Goal: Task Accomplishment & Management: Use online tool/utility

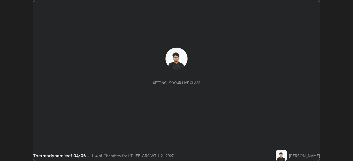
scroll to position [161, 353]
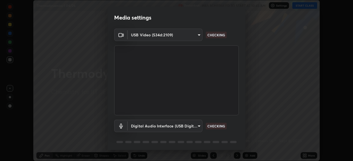
type input "8af73e8d16ef8e3bb7c62716022b9fe157133e9521606ce818031bd72dda2f9e"
click at [179, 127] on body "Erase all Thermodynamics-1 04/06 Recording WAS SCHEDULED TO START AT 10:45 AM S…" at bounding box center [176, 80] width 353 height 161
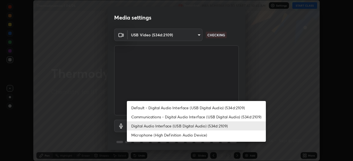
click at [163, 116] on li "Communications - Digital Audio Interface (USB Digital Audio) (534d:2109)" at bounding box center [196, 116] width 139 height 9
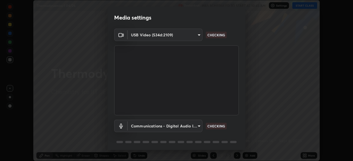
click at [162, 126] on li "Digital Audio Interface (USB Digital Audio) (534d:2109)" at bounding box center [179, 125] width 104 height 5
type input "9376289e619e4675d11d21499418c37aaf050eeae3c85155971a5de3e19aa403"
click at [153, 127] on body "Erase all Thermodynamics-1 04/06 Recording WAS SCHEDULED TO START AT 10:45 AM S…" at bounding box center [176, 80] width 353 height 161
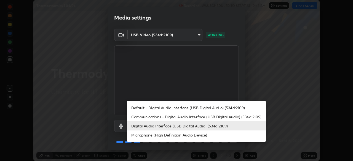
click at [174, 126] on li "Digital Audio Interface (USB Digital Audio) (534d:2109)" at bounding box center [196, 125] width 139 height 9
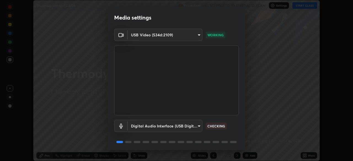
scroll to position [20, 0]
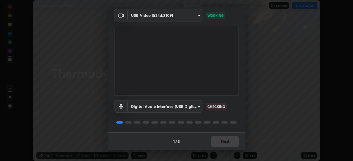
click at [219, 141] on div "1 / 5 Next" at bounding box center [176, 141] width 138 height 18
click at [222, 142] on div "1 / 5 Next" at bounding box center [176, 141] width 138 height 18
click at [223, 144] on div "1 / 5 Next" at bounding box center [176, 141] width 138 height 18
click at [226, 144] on button "Next" at bounding box center [225, 141] width 28 height 11
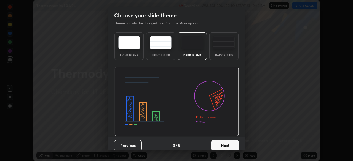
click at [231, 147] on button "Next" at bounding box center [225, 145] width 28 height 11
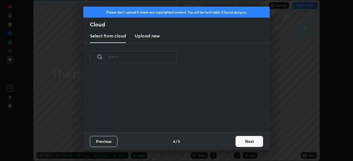
click at [236, 145] on button "Next" at bounding box center [249, 141] width 28 height 11
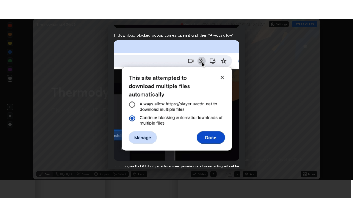
scroll to position [132, 0]
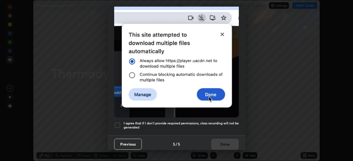
click at [115, 124] on div at bounding box center [117, 125] width 7 height 7
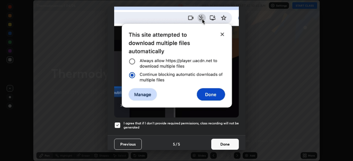
click at [221, 143] on button "Done" at bounding box center [225, 144] width 28 height 11
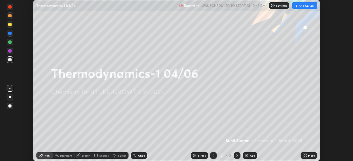
click at [303, 156] on icon at bounding box center [303, 156] width 1 height 1
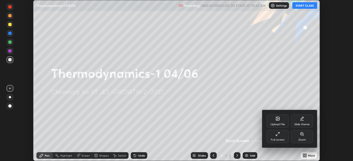
click at [276, 135] on icon at bounding box center [276, 134] width 1 height 1
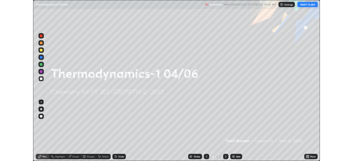
scroll to position [198, 353]
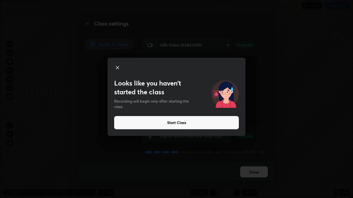
click at [117, 67] on icon at bounding box center [117, 67] width 3 height 3
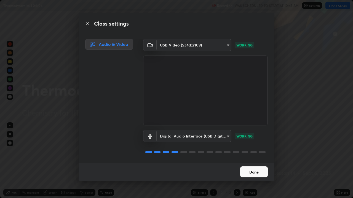
click at [254, 161] on button "Done" at bounding box center [254, 172] width 28 height 11
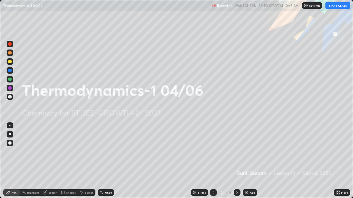
click at [244, 161] on img at bounding box center [246, 193] width 4 height 4
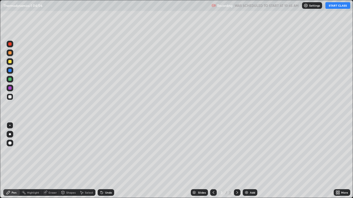
click at [333, 7] on button "START CLASS" at bounding box center [337, 5] width 25 height 7
click at [247, 161] on img at bounding box center [246, 193] width 4 height 4
click at [10, 97] on div at bounding box center [9, 96] width 3 height 3
click at [51, 161] on div "Eraser" at bounding box center [52, 192] width 8 height 3
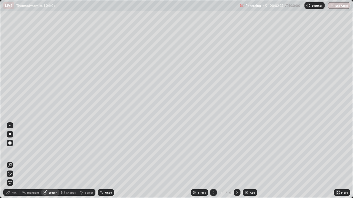
click at [11, 161] on div "Pen" at bounding box center [11, 192] width 17 height 7
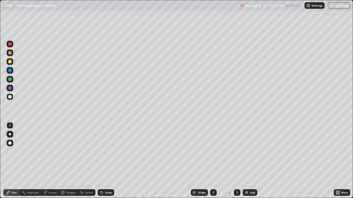
click at [339, 161] on icon at bounding box center [337, 193] width 4 height 4
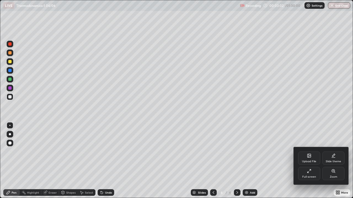
click at [312, 161] on div "Full screen" at bounding box center [309, 177] width 14 height 3
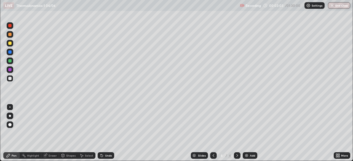
scroll to position [27380, 27189]
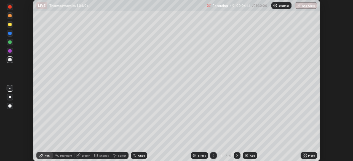
click at [304, 156] on icon at bounding box center [304, 155] width 4 height 4
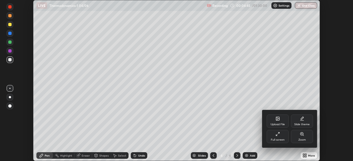
click at [274, 119] on div "Upload File" at bounding box center [277, 121] width 22 height 13
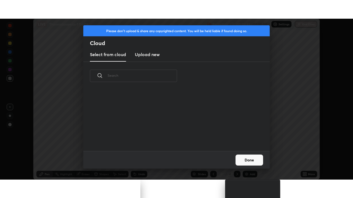
scroll to position [61, 177]
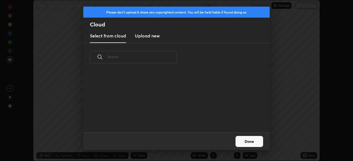
click at [150, 39] on new "Upload new" at bounding box center [147, 36] width 25 height 14
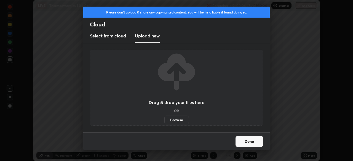
click at [175, 121] on label "Browse" at bounding box center [176, 120] width 25 height 9
click at [164, 121] on input "Browse" at bounding box center [164, 120] width 0 height 9
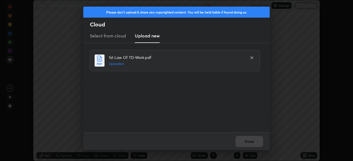
click at [249, 144] on div "Done" at bounding box center [176, 141] width 186 height 18
click at [254, 140] on button "Done" at bounding box center [249, 141] width 28 height 11
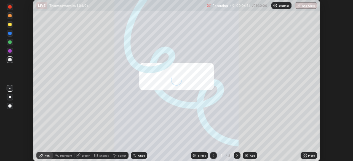
click at [309, 155] on div "More" at bounding box center [311, 155] width 7 height 3
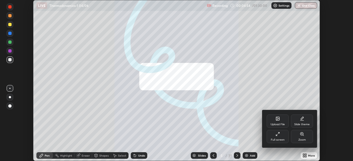
click at [282, 139] on div "Full screen" at bounding box center [277, 140] width 14 height 3
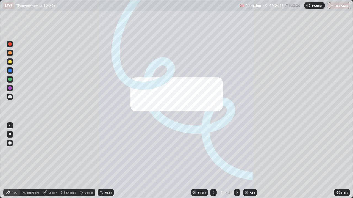
scroll to position [198, 353]
click at [226, 161] on div "/" at bounding box center [226, 192] width 2 height 3
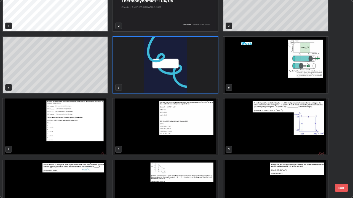
scroll to position [0, 0]
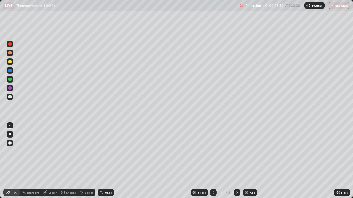
click at [9, 61] on div at bounding box center [9, 61] width 3 height 3
click at [11, 78] on div at bounding box center [10, 79] width 7 height 7
click at [9, 97] on div at bounding box center [9, 96] width 3 height 3
click at [101, 161] on icon at bounding box center [102, 193] width 2 height 2
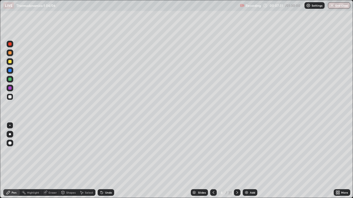
click at [10, 97] on div at bounding box center [9, 96] width 3 height 3
click at [9, 63] on div at bounding box center [9, 61] width 3 height 3
click at [9, 98] on div at bounding box center [9, 96] width 3 height 3
click at [11, 62] on div at bounding box center [9, 61] width 3 height 3
click at [245, 161] on img at bounding box center [246, 193] width 4 height 4
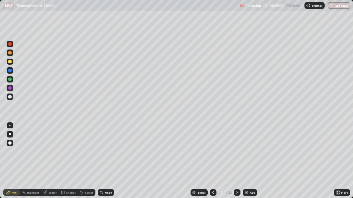
click at [10, 97] on div at bounding box center [9, 96] width 3 height 3
click at [9, 62] on div at bounding box center [9, 61] width 3 height 3
click at [9, 87] on div at bounding box center [9, 87] width 3 height 3
click at [10, 79] on div at bounding box center [9, 79] width 3 height 3
click at [9, 62] on div at bounding box center [9, 61] width 3 height 3
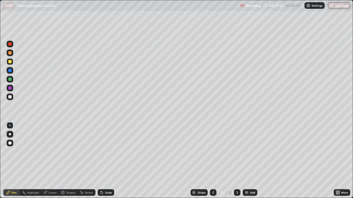
click at [10, 54] on div at bounding box center [9, 52] width 3 height 3
click at [11, 97] on div at bounding box center [9, 96] width 3 height 3
click at [9, 61] on div at bounding box center [9, 61] width 3 height 3
click at [9, 45] on div at bounding box center [9, 43] width 3 height 3
click at [9, 62] on div at bounding box center [9, 61] width 3 height 3
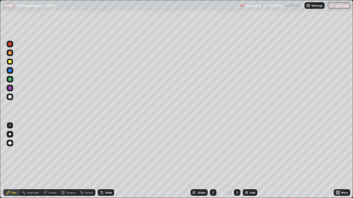
click at [7, 79] on div at bounding box center [10, 79] width 7 height 7
click at [9, 71] on div at bounding box center [9, 70] width 3 height 3
click at [10, 97] on div at bounding box center [9, 96] width 3 height 3
click at [10, 60] on div at bounding box center [9, 61] width 3 height 3
click at [8, 96] on div at bounding box center [10, 97] width 7 height 7
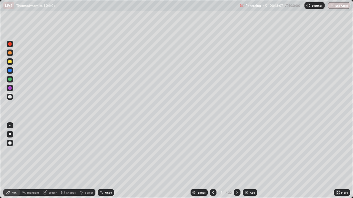
click at [101, 161] on icon at bounding box center [102, 193] width 2 height 2
click at [10, 62] on div at bounding box center [9, 61] width 3 height 3
click at [210, 161] on div at bounding box center [213, 192] width 7 height 7
click at [236, 161] on div at bounding box center [237, 192] width 7 height 7
click at [102, 161] on icon at bounding box center [101, 193] width 4 height 4
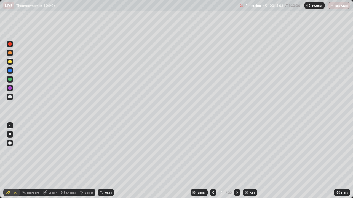
click at [212, 161] on icon at bounding box center [213, 193] width 4 height 4
click at [237, 161] on icon at bounding box center [237, 193] width 4 height 4
click at [235, 161] on icon at bounding box center [237, 193] width 4 height 4
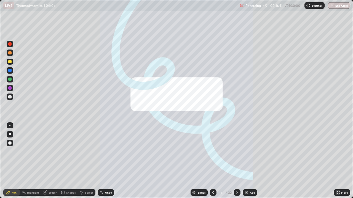
click at [213, 161] on icon at bounding box center [213, 192] width 2 height 3
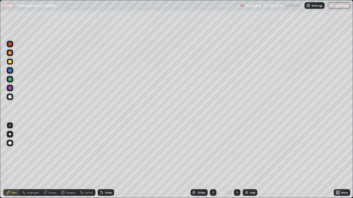
click at [245, 161] on img at bounding box center [246, 193] width 4 height 4
click at [212, 161] on div at bounding box center [213, 192] width 7 height 7
click at [213, 161] on div at bounding box center [213, 192] width 7 height 7
click at [212, 161] on icon at bounding box center [213, 193] width 4 height 4
click at [236, 161] on icon at bounding box center [237, 193] width 4 height 4
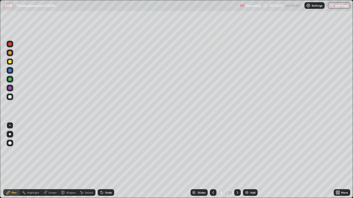
click at [236, 161] on div at bounding box center [237, 192] width 7 height 7
click at [246, 161] on img at bounding box center [246, 193] width 4 height 4
click at [9, 97] on div at bounding box center [9, 96] width 3 height 3
click at [10, 98] on div at bounding box center [9, 96] width 3 height 3
click at [14, 79] on div at bounding box center [10, 79] width 9 height 9
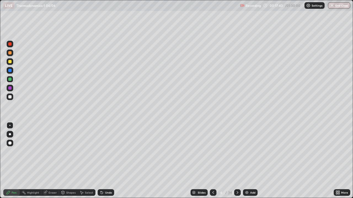
click at [11, 98] on div at bounding box center [9, 96] width 3 height 3
click at [9, 61] on div at bounding box center [9, 61] width 3 height 3
click at [11, 78] on div at bounding box center [9, 79] width 3 height 3
click at [48, 161] on div "Eraser" at bounding box center [50, 192] width 18 height 7
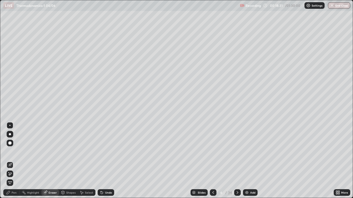
click at [14, 161] on div "Pen" at bounding box center [14, 192] width 5 height 3
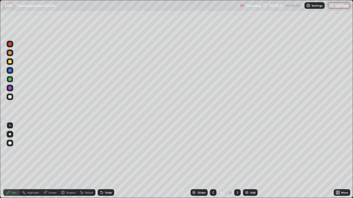
click at [10, 88] on div at bounding box center [9, 87] width 3 height 3
click at [10, 62] on div at bounding box center [9, 61] width 3 height 3
click at [9, 70] on div at bounding box center [9, 70] width 3 height 3
click at [10, 96] on div at bounding box center [9, 96] width 3 height 3
click at [10, 53] on div at bounding box center [9, 52] width 3 height 3
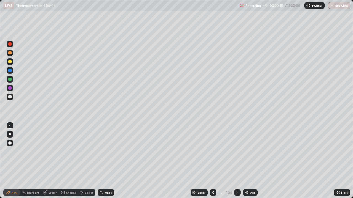
click at [8, 96] on div at bounding box center [9, 96] width 3 height 3
click at [10, 53] on div at bounding box center [9, 52] width 3 height 3
click at [10, 97] on div at bounding box center [9, 96] width 3 height 3
click at [213, 161] on div at bounding box center [213, 192] width 7 height 7
click at [212, 161] on icon at bounding box center [213, 193] width 4 height 4
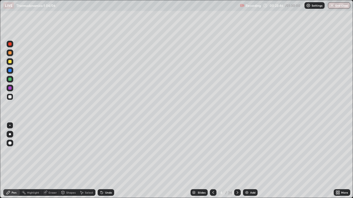
click at [236, 161] on icon at bounding box center [237, 193] width 4 height 4
click at [237, 161] on icon at bounding box center [237, 193] width 4 height 4
click at [244, 161] on img at bounding box center [246, 193] width 4 height 4
click at [11, 62] on div at bounding box center [9, 61] width 3 height 3
click at [9, 52] on div at bounding box center [9, 52] width 3 height 3
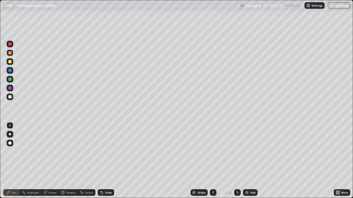
click at [101, 161] on icon at bounding box center [102, 193] width 2 height 2
click at [8, 97] on div at bounding box center [9, 96] width 3 height 3
click at [10, 96] on div at bounding box center [9, 96] width 3 height 3
click at [10, 53] on div at bounding box center [9, 52] width 3 height 3
click at [10, 96] on div at bounding box center [9, 96] width 3 height 3
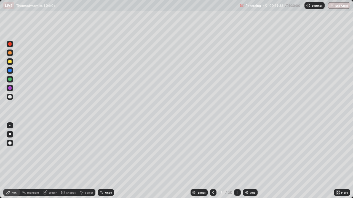
click at [10, 62] on div at bounding box center [9, 61] width 3 height 3
click at [9, 88] on div at bounding box center [9, 87] width 3 height 3
click at [212, 161] on icon at bounding box center [213, 193] width 4 height 4
click at [236, 161] on icon at bounding box center [237, 193] width 4 height 4
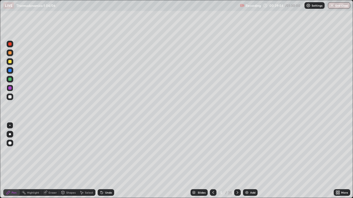
click at [237, 161] on icon at bounding box center [237, 193] width 4 height 4
click at [11, 78] on div at bounding box center [9, 79] width 3 height 3
click at [10, 79] on div at bounding box center [9, 79] width 3 height 3
click at [212, 161] on div at bounding box center [213, 192] width 7 height 7
click at [236, 161] on icon at bounding box center [237, 193] width 4 height 4
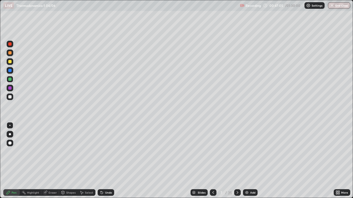
click at [245, 161] on img at bounding box center [246, 193] width 4 height 4
click at [10, 95] on div at bounding box center [10, 97] width 7 height 7
click at [213, 161] on div at bounding box center [213, 192] width 7 height 7
click at [213, 161] on icon at bounding box center [213, 193] width 4 height 4
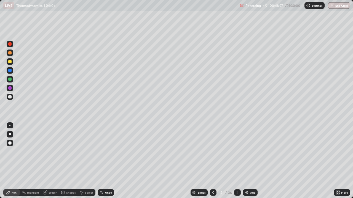
click at [236, 161] on icon at bounding box center [237, 193] width 4 height 4
click at [210, 161] on div at bounding box center [213, 192] width 7 height 7
click at [236, 161] on icon at bounding box center [237, 192] width 2 height 3
click at [213, 161] on icon at bounding box center [213, 193] width 4 height 4
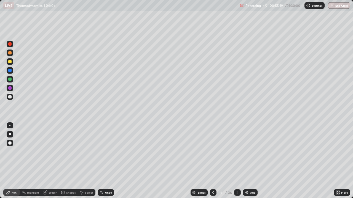
click at [212, 161] on icon at bounding box center [213, 193] width 4 height 4
click at [235, 161] on icon at bounding box center [237, 193] width 4 height 4
click at [236, 161] on icon at bounding box center [237, 193] width 4 height 4
click at [212, 161] on icon at bounding box center [213, 193] width 4 height 4
click at [237, 161] on icon at bounding box center [237, 193] width 4 height 4
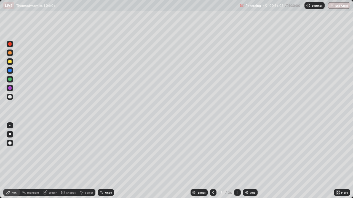
click at [214, 161] on icon at bounding box center [213, 193] width 4 height 4
click at [212, 161] on icon at bounding box center [213, 193] width 4 height 4
click at [212, 161] on div at bounding box center [213, 192] width 7 height 7
click at [236, 161] on icon at bounding box center [237, 193] width 4 height 4
click at [234, 161] on div at bounding box center [237, 192] width 7 height 7
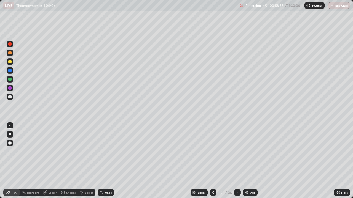
click at [234, 161] on div at bounding box center [237, 192] width 7 height 7
click at [7, 69] on div at bounding box center [10, 70] width 7 height 7
click at [225, 161] on div "/" at bounding box center [226, 192] width 2 height 3
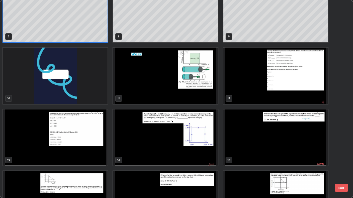
scroll to position [140, 0]
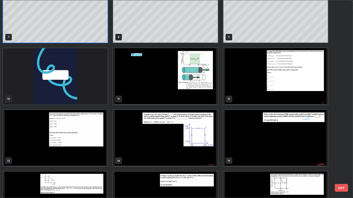
click at [283, 92] on img "grid" at bounding box center [275, 76] width 104 height 56
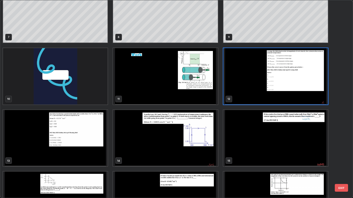
click at [281, 92] on img "grid" at bounding box center [275, 76] width 104 height 56
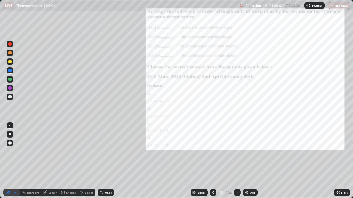
click at [281, 92] on img "grid" at bounding box center [275, 76] width 104 height 56
click at [281, 91] on img "grid" at bounding box center [275, 76] width 104 height 56
click at [336, 161] on icon at bounding box center [336, 193] width 1 height 1
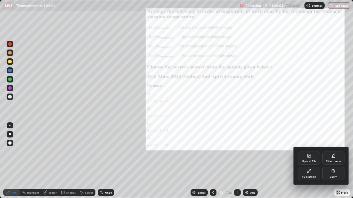
click at [331, 161] on icon at bounding box center [333, 171] width 4 height 4
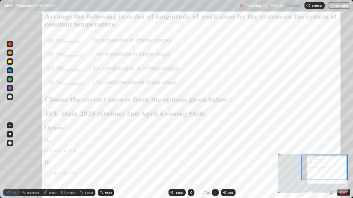
click at [9, 80] on div at bounding box center [9, 79] width 3 height 3
click at [206, 161] on div "36" at bounding box center [208, 192] width 4 height 5
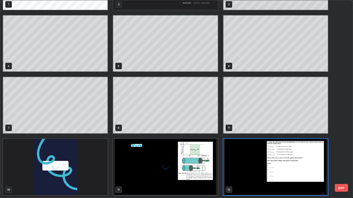
scroll to position [196, 349]
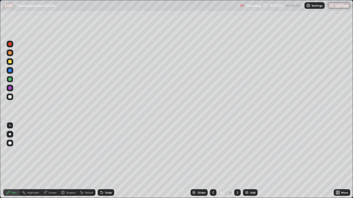
click at [213, 161] on icon at bounding box center [213, 193] width 4 height 4
click at [236, 161] on icon at bounding box center [237, 193] width 4 height 4
click at [225, 161] on div "/" at bounding box center [226, 192] width 2 height 3
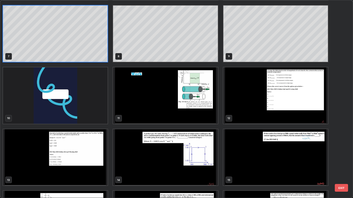
scroll to position [151, 0]
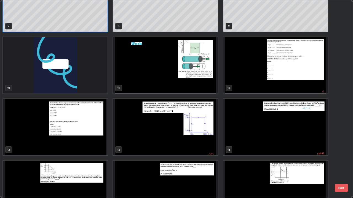
click at [286, 77] on img "grid" at bounding box center [275, 65] width 104 height 56
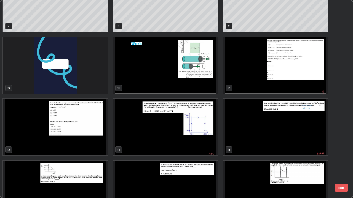
click at [285, 77] on img "grid" at bounding box center [275, 65] width 104 height 56
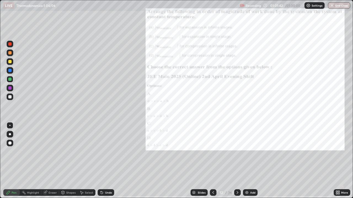
click at [287, 77] on img "grid" at bounding box center [275, 65] width 104 height 56
click at [338, 161] on icon at bounding box center [338, 191] width 1 height 1
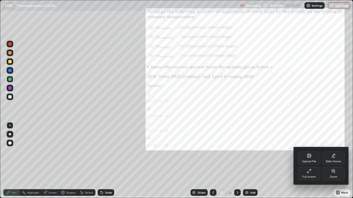
click at [330, 161] on div "Zoom" at bounding box center [333, 173] width 22 height 13
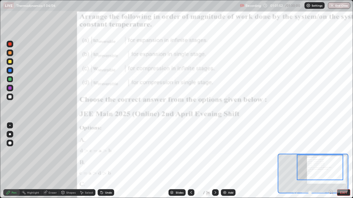
click at [10, 87] on div at bounding box center [9, 87] width 3 height 3
click at [12, 64] on div at bounding box center [10, 61] width 7 height 7
click at [12, 80] on div at bounding box center [10, 79] width 7 height 7
click at [13, 63] on div at bounding box center [10, 61] width 7 height 7
click at [214, 161] on icon at bounding box center [215, 193] width 4 height 4
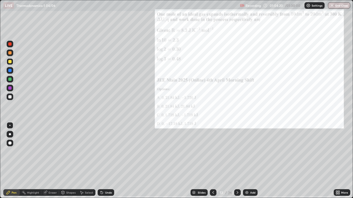
click at [336, 161] on icon at bounding box center [336, 193] width 1 height 1
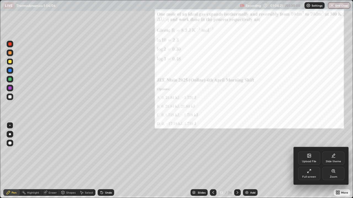
click at [332, 161] on div "Zoom" at bounding box center [333, 173] width 22 height 13
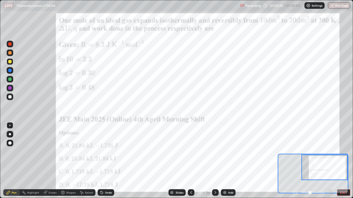
click at [10, 98] on div at bounding box center [9, 96] width 3 height 3
click at [10, 87] on div at bounding box center [9, 87] width 3 height 3
click at [214, 161] on icon at bounding box center [215, 193] width 4 height 4
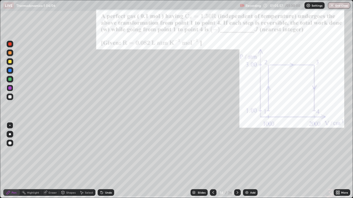
click at [236, 161] on icon at bounding box center [237, 193] width 4 height 4
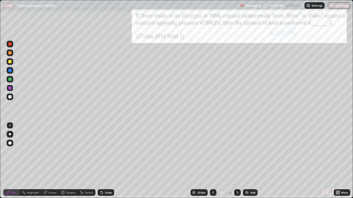
click at [234, 161] on div at bounding box center [237, 192] width 7 height 7
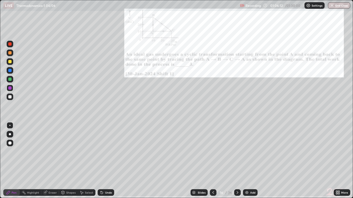
click at [236, 161] on icon at bounding box center [237, 193] width 4 height 4
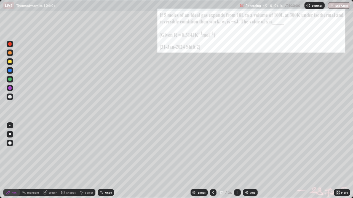
click at [336, 161] on icon at bounding box center [337, 193] width 4 height 4
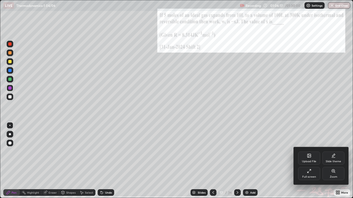
click at [331, 161] on icon at bounding box center [332, 171] width 3 height 3
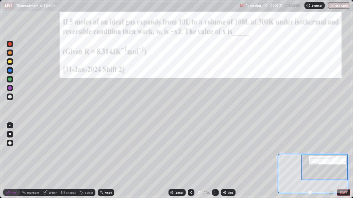
click at [10, 94] on div at bounding box center [10, 97] width 7 height 7
click at [9, 53] on div at bounding box center [9, 52] width 3 height 3
click at [215, 161] on icon at bounding box center [215, 193] width 4 height 4
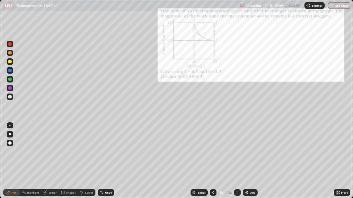
click at [337, 161] on icon at bounding box center [337, 193] width 4 height 4
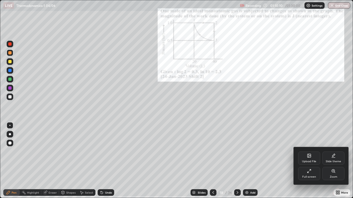
click at [330, 161] on div "Zoom" at bounding box center [333, 173] width 22 height 13
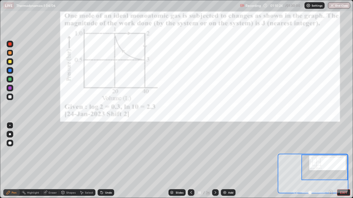
click at [10, 80] on div at bounding box center [9, 79] width 3 height 3
click at [10, 53] on div at bounding box center [9, 52] width 3 height 3
click at [9, 89] on div at bounding box center [9, 87] width 3 height 3
click at [9, 79] on div at bounding box center [9, 79] width 3 height 3
click at [10, 79] on div at bounding box center [9, 79] width 3 height 3
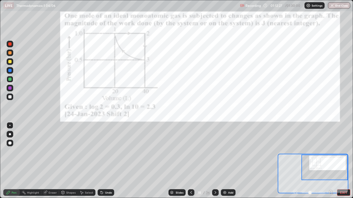
click at [9, 89] on div at bounding box center [9, 87] width 3 height 3
click at [9, 79] on div at bounding box center [9, 79] width 3 height 3
click at [101, 161] on icon at bounding box center [101, 191] width 1 height 1
click at [105, 161] on div "Undo" at bounding box center [108, 192] width 7 height 3
click at [11, 44] on div at bounding box center [9, 43] width 3 height 3
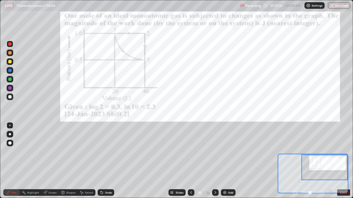
click at [48, 161] on div "Eraser" at bounding box center [50, 192] width 18 height 7
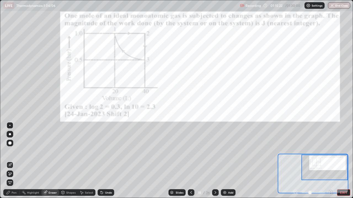
click at [10, 161] on div "Pen" at bounding box center [11, 192] width 17 height 7
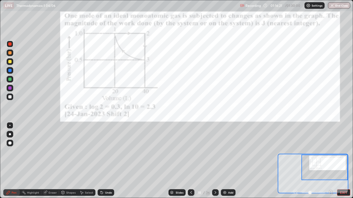
click at [9, 54] on div at bounding box center [9, 52] width 3 height 3
click at [10, 79] on div at bounding box center [9, 79] width 3 height 3
click at [11, 87] on div at bounding box center [9, 87] width 3 height 3
click at [214, 161] on icon at bounding box center [215, 193] width 4 height 4
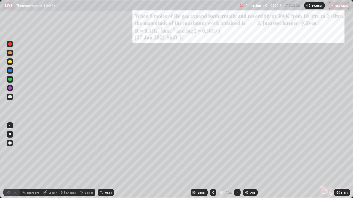
click at [236, 161] on icon at bounding box center [237, 193] width 4 height 4
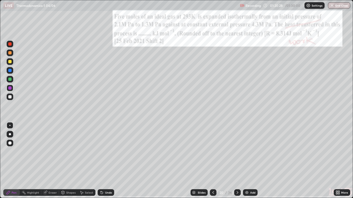
click at [337, 161] on icon at bounding box center [336, 191] width 1 height 1
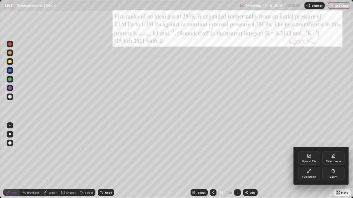
click at [330, 161] on div "Zoom" at bounding box center [333, 173] width 22 height 13
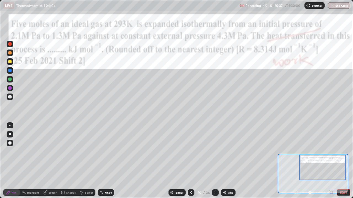
click at [9, 79] on div at bounding box center [9, 79] width 3 height 3
click at [101, 161] on icon at bounding box center [101, 191] width 1 height 1
click at [102, 161] on icon at bounding box center [101, 193] width 4 height 4
click at [101, 161] on icon at bounding box center [101, 191] width 1 height 1
click at [11, 96] on div at bounding box center [10, 97] width 7 height 7
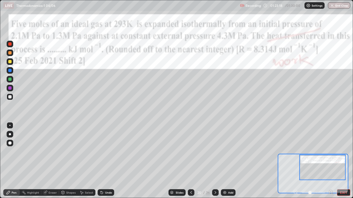
click at [52, 161] on div "Eraser" at bounding box center [52, 192] width 8 height 3
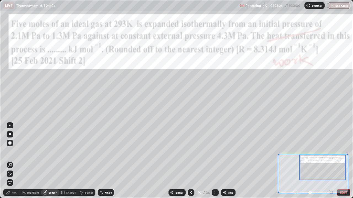
click at [12, 161] on div "Pen" at bounding box center [11, 192] width 17 height 7
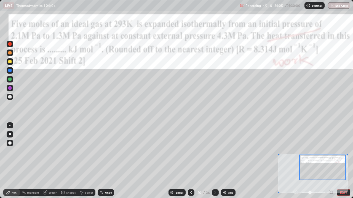
click at [214, 161] on icon at bounding box center [215, 193] width 4 height 4
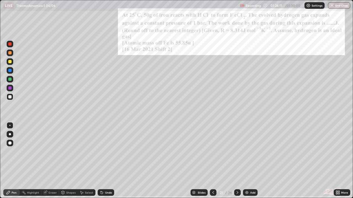
click at [336, 161] on icon at bounding box center [336, 193] width 1 height 1
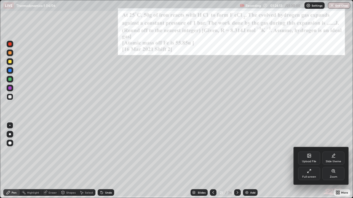
click at [247, 161] on div at bounding box center [176, 99] width 353 height 198
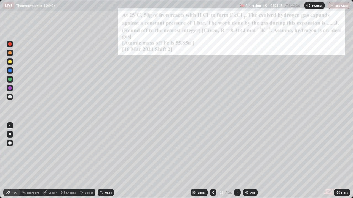
click at [246, 161] on img at bounding box center [246, 193] width 4 height 4
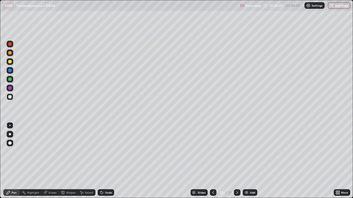
click at [11, 97] on div at bounding box center [9, 96] width 3 height 3
click at [9, 97] on div at bounding box center [9, 96] width 3 height 3
click at [9, 62] on div at bounding box center [9, 61] width 3 height 3
click at [9, 52] on div at bounding box center [9, 52] width 3 height 3
click at [9, 87] on div at bounding box center [9, 87] width 3 height 3
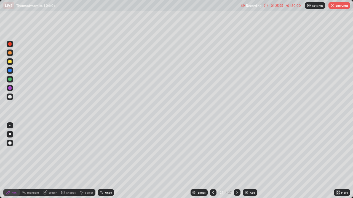
click at [9, 80] on div at bounding box center [9, 79] width 3 height 3
click at [10, 61] on div at bounding box center [9, 61] width 3 height 3
click at [9, 53] on div at bounding box center [9, 52] width 3 height 3
click at [10, 79] on div at bounding box center [9, 79] width 3 height 3
click at [212, 161] on icon at bounding box center [213, 193] width 4 height 4
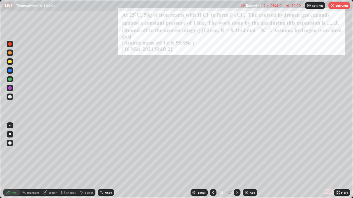
click at [336, 161] on icon at bounding box center [336, 191] width 1 height 1
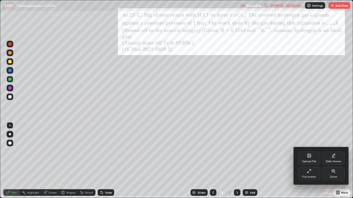
click at [333, 161] on icon at bounding box center [332, 171] width 3 height 3
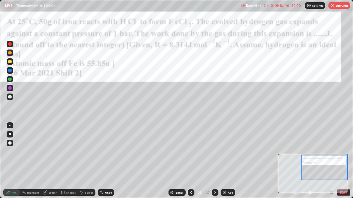
click at [10, 97] on div at bounding box center [9, 96] width 3 height 3
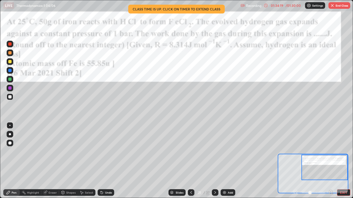
click at [338, 4] on button "End Class" at bounding box center [339, 5] width 22 height 7
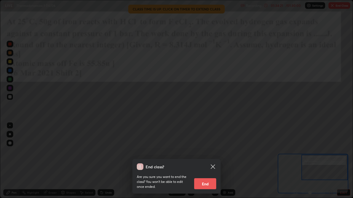
click at [206, 161] on button "End" at bounding box center [205, 183] width 22 height 11
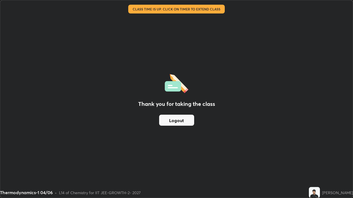
click at [177, 121] on button "Logout" at bounding box center [176, 120] width 35 height 11
